Goal: Information Seeking & Learning: Learn about a topic

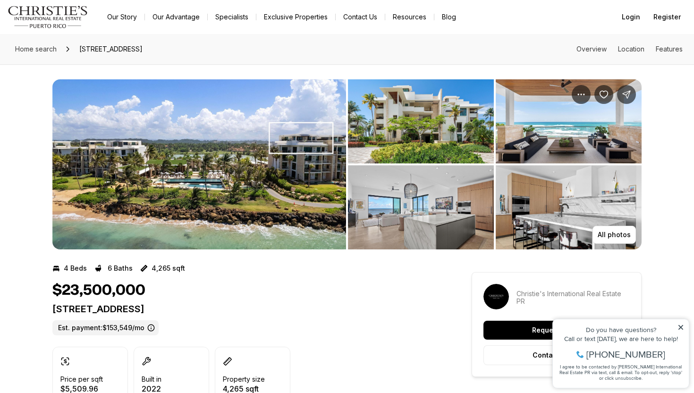
click at [64, 296] on h1 "$23,500,000" at bounding box center [98, 290] width 93 height 18
drag, startPoint x: 49, startPoint y: 293, endPoint x: 144, endPoint y: 295, distance: 95.4
click at [177, 219] on img "View image gallery" at bounding box center [199, 164] width 294 height 170
drag, startPoint x: 75, startPoint y: 309, endPoint x: 63, endPoint y: 309, distance: 11.8
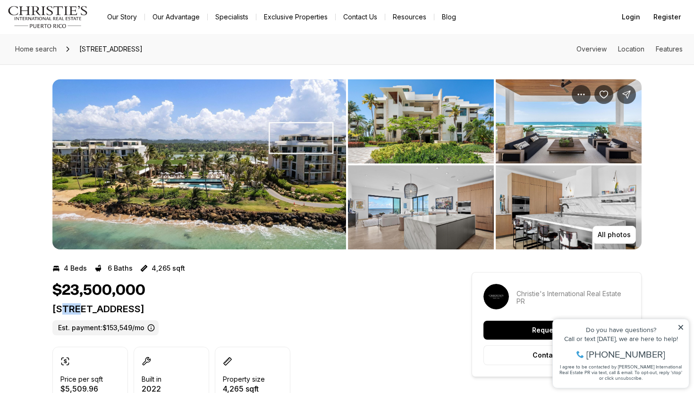
click at [63, 309] on p "[STREET_ADDRESS]" at bounding box center [244, 308] width 385 height 11
click at [197, 160] on img "View image gallery" at bounding box center [199, 164] width 294 height 170
